Goal: Task Accomplishment & Management: Use online tool/utility

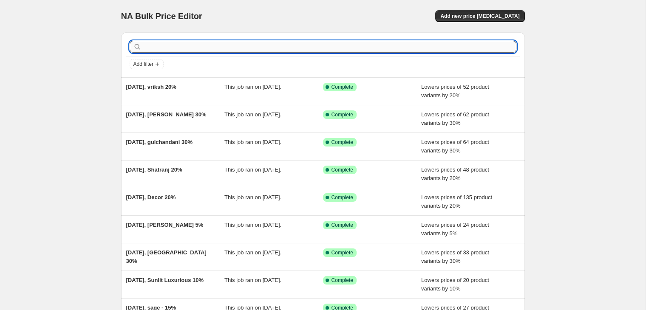
click at [188, 49] on input "text" at bounding box center [329, 47] width 373 height 12
paste input "Dastkari"
type input "Dastkari"
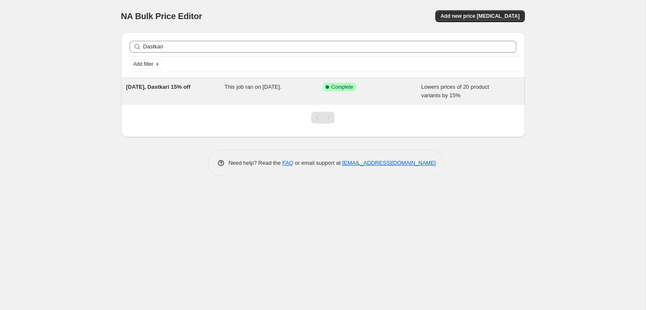
click at [181, 86] on span "[DATE], Dastkari 15% off" at bounding box center [158, 87] width 64 height 6
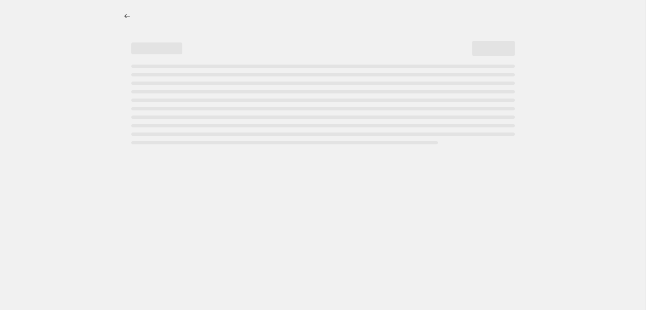
select select "percentage"
select select "collection"
select select "product_status"
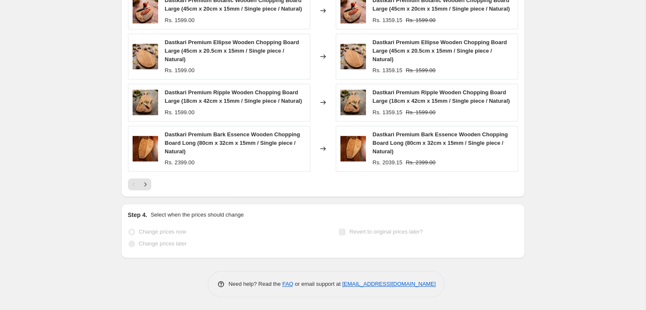
scroll to position [772, 0]
click at [145, 184] on icon "Next" at bounding box center [145, 184] width 9 height 9
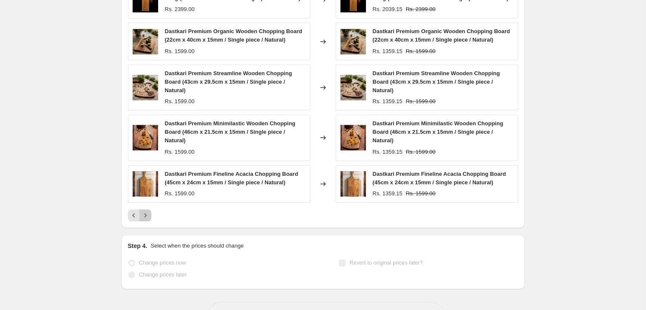
click at [145, 213] on icon "Next" at bounding box center [145, 215] width 9 height 9
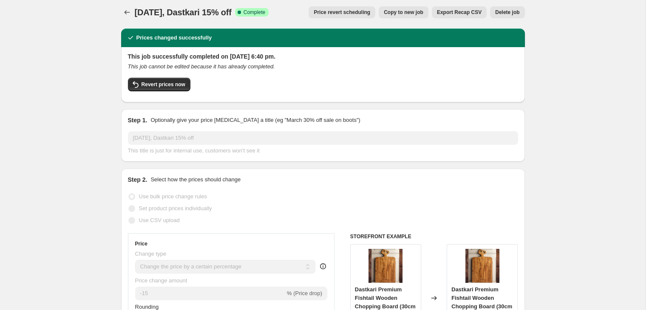
scroll to position [0, 0]
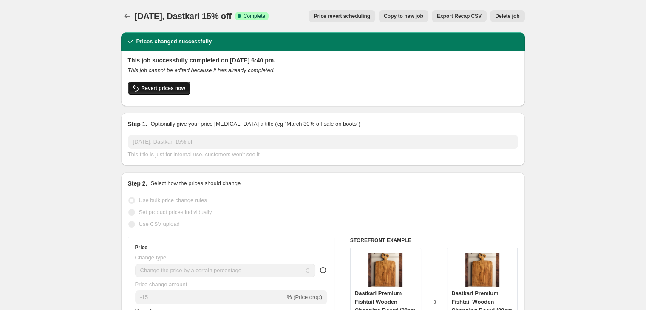
click at [153, 90] on span "Revert prices now" at bounding box center [164, 88] width 44 height 7
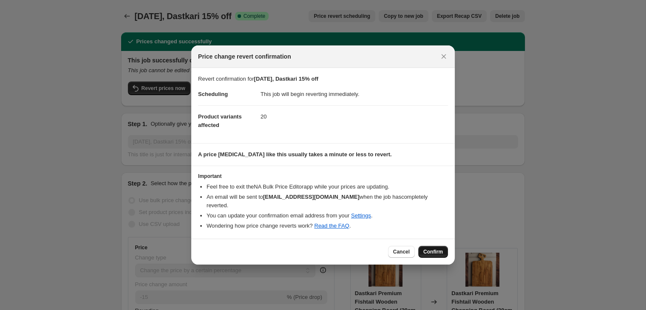
click at [434, 253] on span "Confirm" at bounding box center [433, 252] width 20 height 7
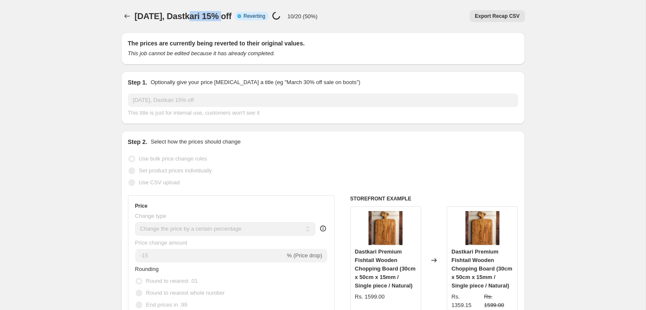
drag, startPoint x: 190, startPoint y: 16, endPoint x: 223, endPoint y: 12, distance: 33.4
click at [223, 12] on span "[DATE], Dastkari 15% off" at bounding box center [183, 15] width 97 height 9
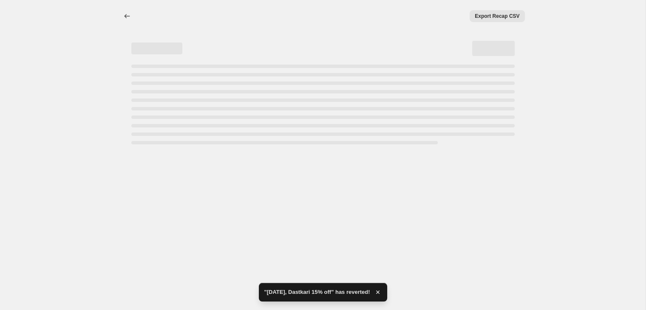
select select "percentage"
select select "collection"
select select "product_status"
